Goal: Navigation & Orientation: Find specific page/section

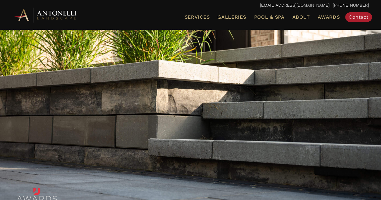
scroll to position [68, 0]
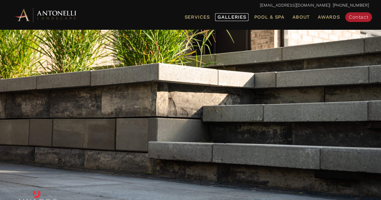
click at [232, 17] on span "Galleries" at bounding box center [232, 17] width 29 height 6
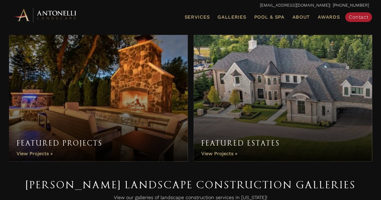
click at [244, 88] on link "Featured Estates" at bounding box center [283, 98] width 179 height 127
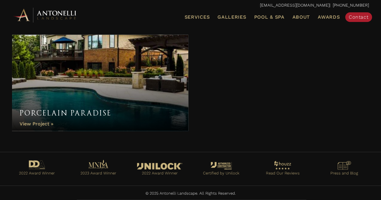
scroll to position [761, 0]
click at [308, 160] on link "Go to https://www.houzz.com/professionals/landscape-architects-and-landscape-de…" at bounding box center [282, 170] width 49 height 21
